Goal: Task Accomplishment & Management: Use online tool/utility

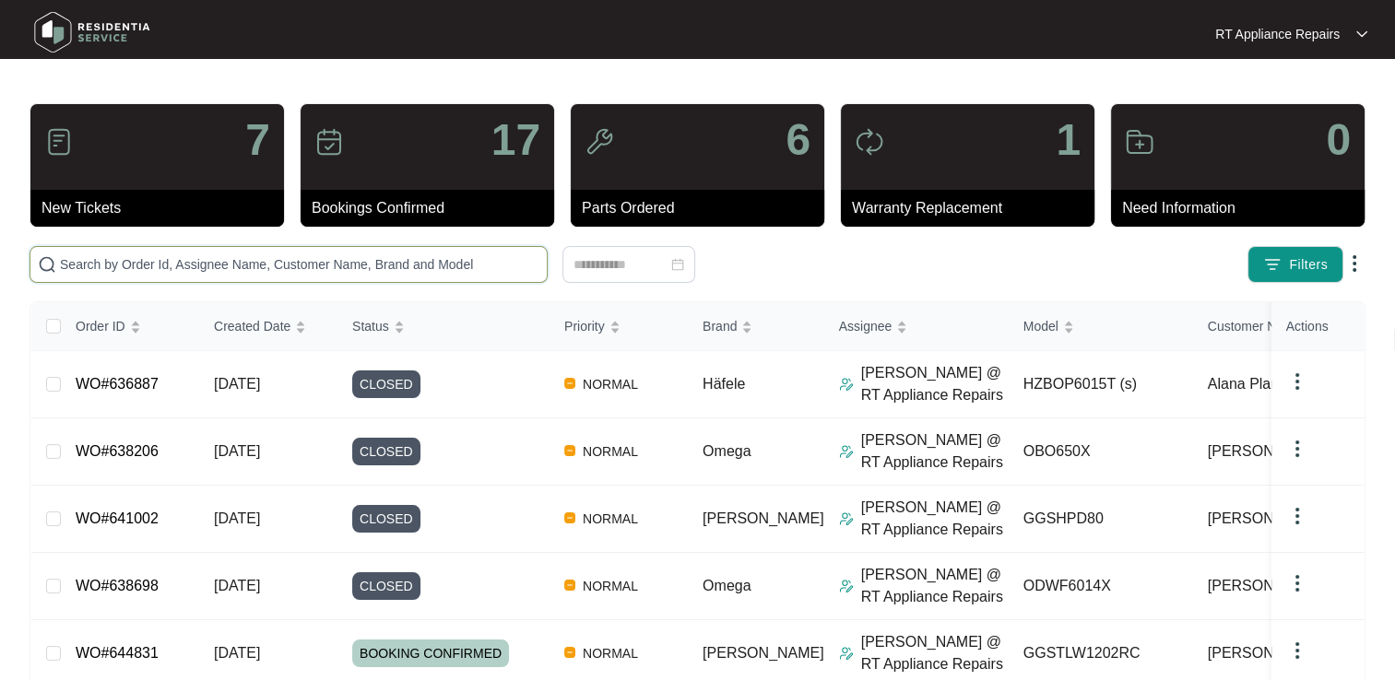
click at [307, 261] on input "text" at bounding box center [299, 264] width 479 height 20
type input "[PERSON_NAME]"
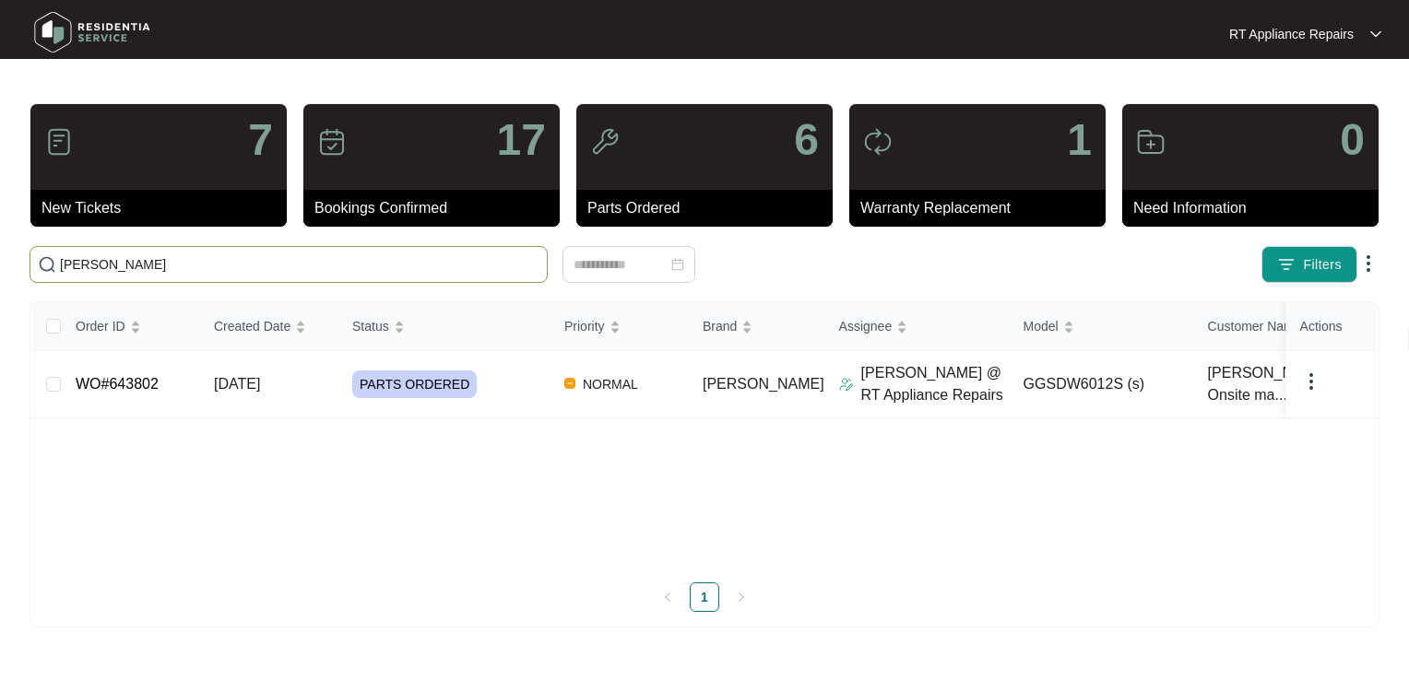
click at [1316, 26] on p "RT Appliance Repairs" at bounding box center [1291, 34] width 124 height 18
click at [1293, 91] on p "Log Out" at bounding box center [1319, 97] width 93 height 18
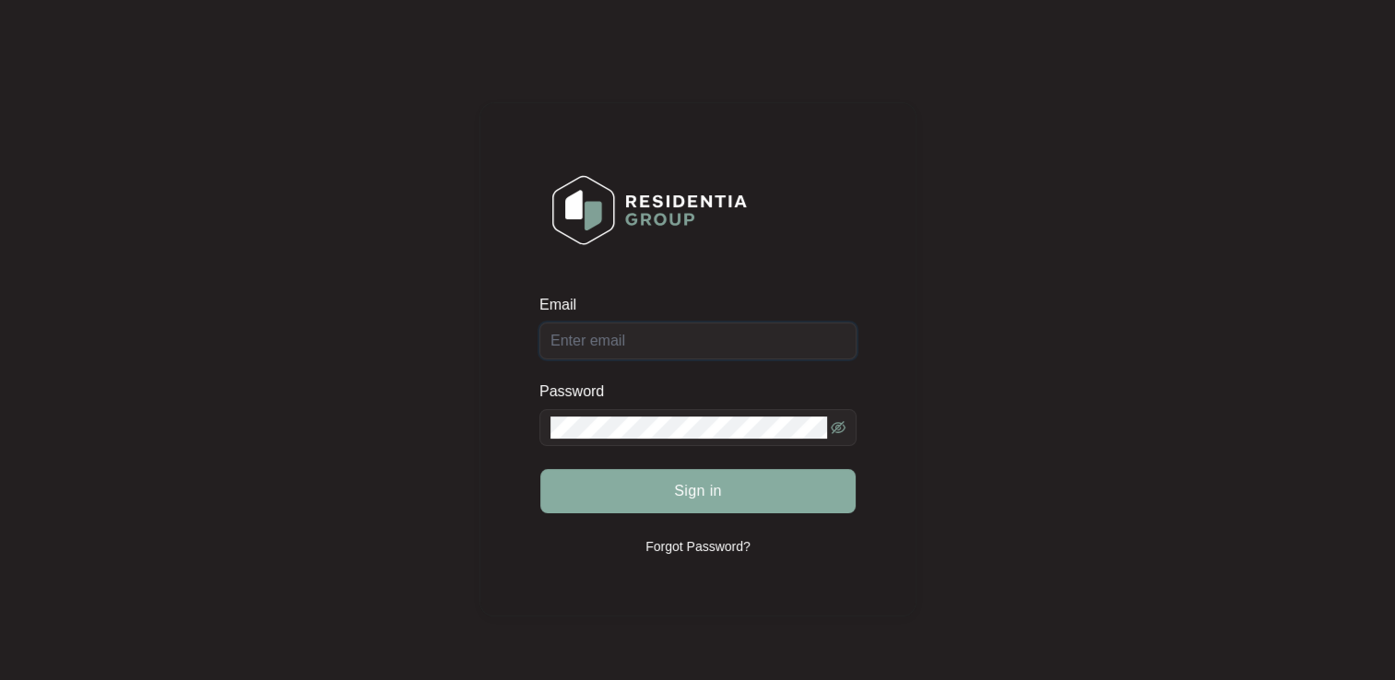
type input "[EMAIL_ADDRESS][DOMAIN_NAME]"
click at [708, 490] on span "Sign in" at bounding box center [698, 491] width 48 height 22
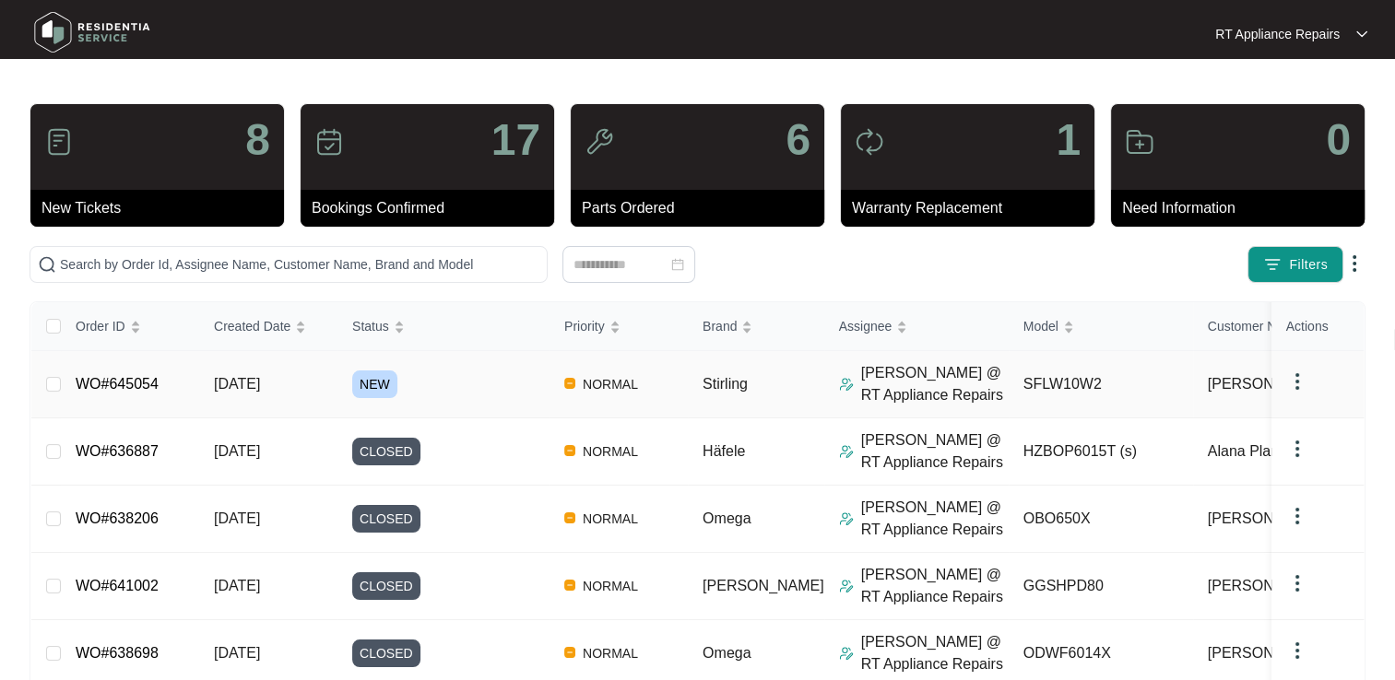
click at [117, 377] on link "WO#645054" at bounding box center [117, 384] width 83 height 16
